Goal: Navigation & Orientation: Find specific page/section

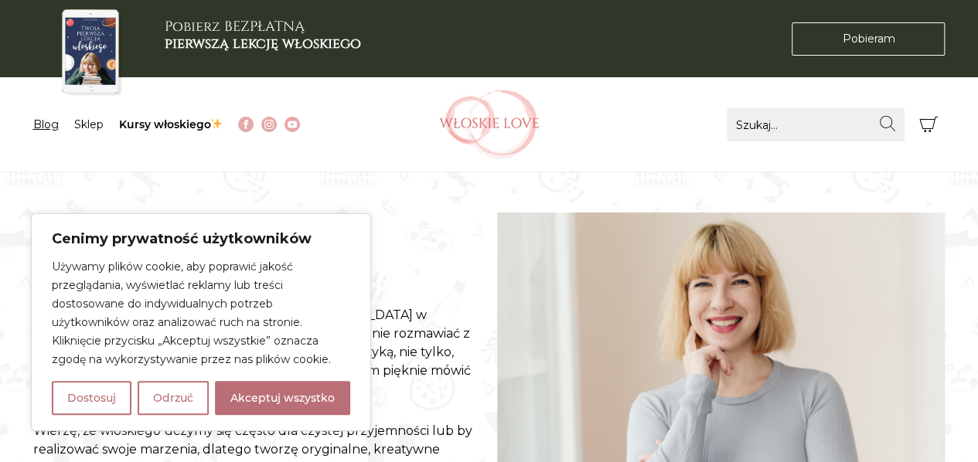
click at [39, 125] on link "Blog" at bounding box center [46, 125] width 26 height 14
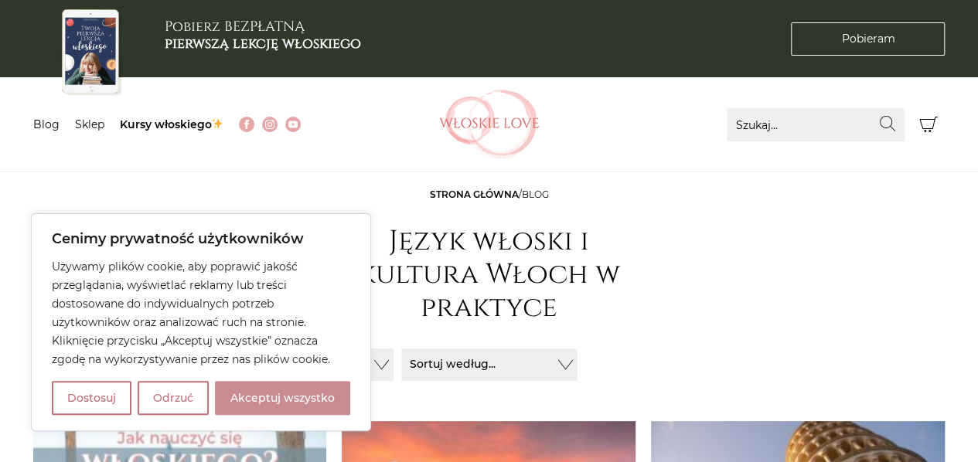
click at [281, 397] on button "Akceptuj wszystko" at bounding box center [282, 398] width 135 height 34
checkbox input "true"
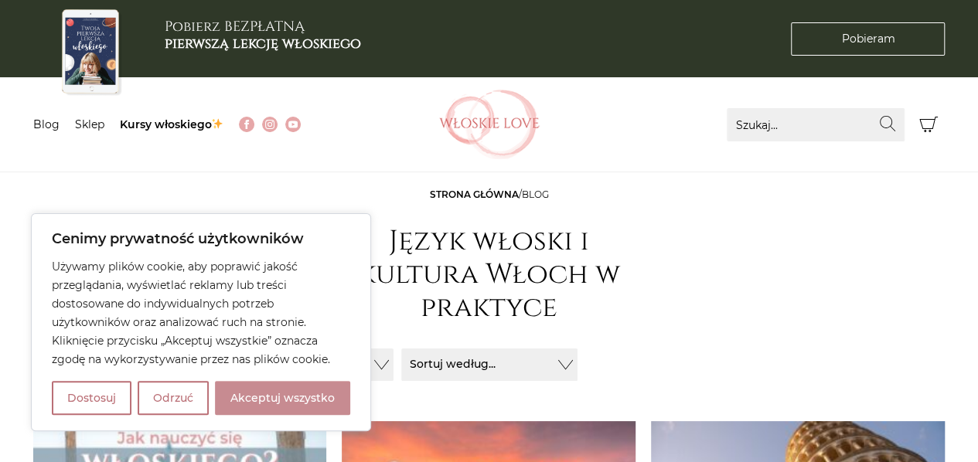
checkbox input "true"
